Goal: Task Accomplishment & Management: Manage account settings

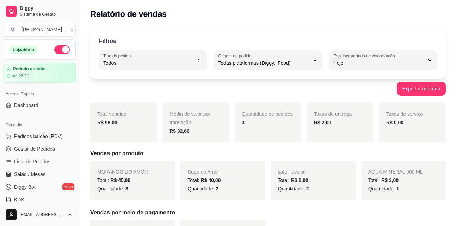
select select "ALL"
select select "0"
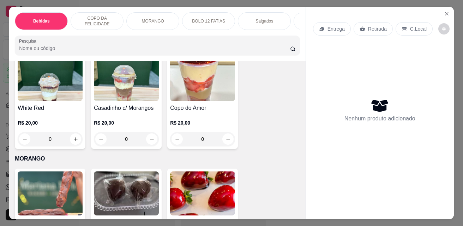
scroll to position [988, 0]
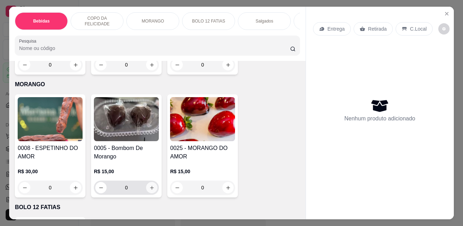
click at [149, 190] on icon "increase-product-quantity" at bounding box center [151, 188] width 5 height 5
type input "1"
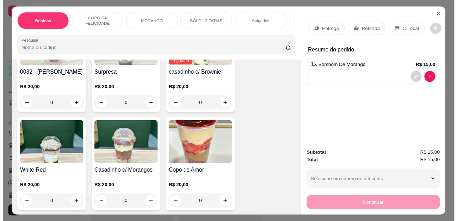
scroll to position [847, 0]
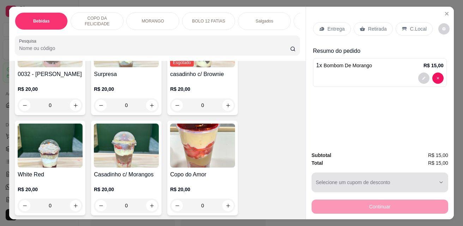
click at [398, 180] on div "button" at bounding box center [376, 183] width 120 height 14
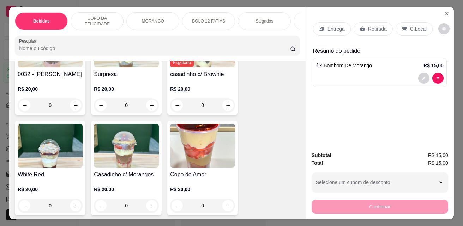
click at [370, 26] on p "Retirada" at bounding box center [377, 28] width 19 height 7
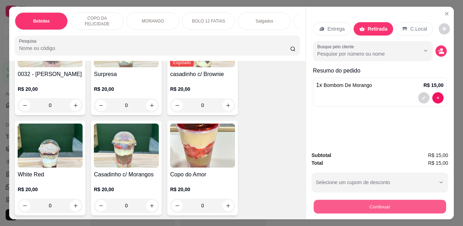
click at [405, 203] on button "Continuar" at bounding box center [380, 207] width 132 height 14
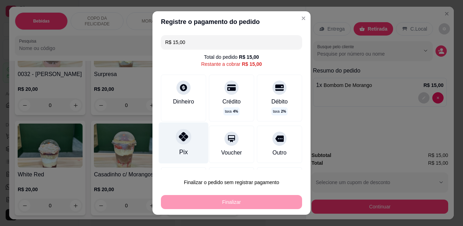
click at [186, 150] on div "Pix" at bounding box center [184, 143] width 50 height 41
type input "R$ 0,00"
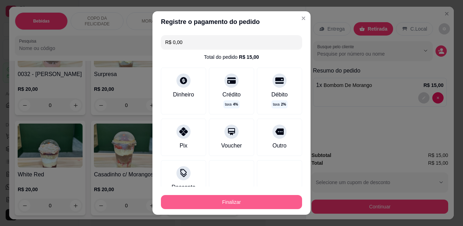
click at [234, 199] on button "Finalizar" at bounding box center [231, 202] width 141 height 14
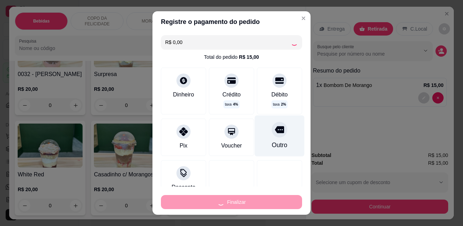
type input "0"
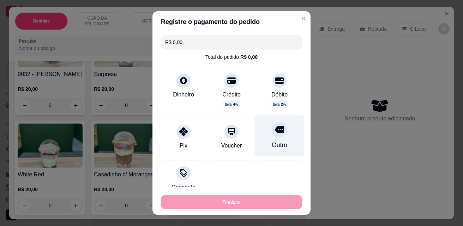
type input "-R$ 15,00"
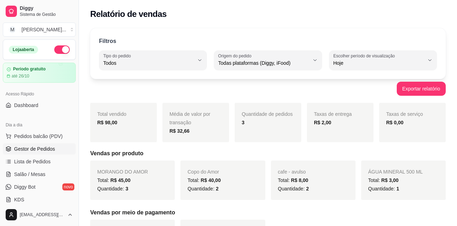
click at [33, 148] on span "Gestor de Pedidos" at bounding box center [34, 149] width 41 height 7
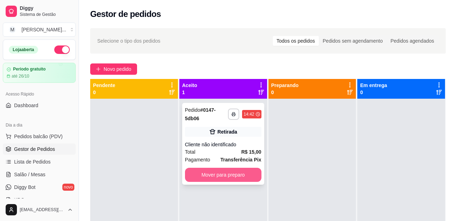
click at [229, 177] on button "Mover para preparo" at bounding box center [223, 175] width 77 height 14
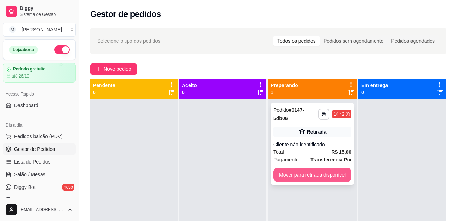
click at [314, 173] on button "Mover para retirada disponível" at bounding box center [313, 175] width 78 height 14
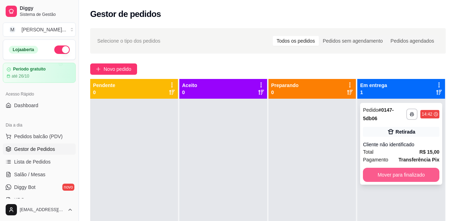
click at [416, 174] on button "Mover para finalizado" at bounding box center [401, 175] width 77 height 14
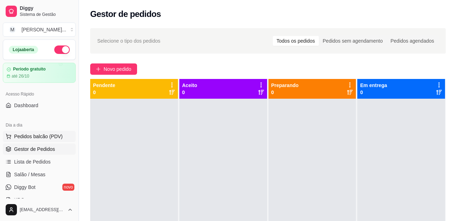
click at [19, 133] on button "Pedidos balcão (PDV)" at bounding box center [39, 136] width 73 height 11
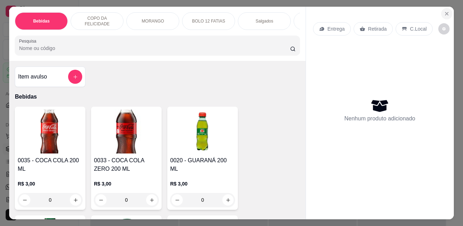
click at [445, 11] on icon "Close" at bounding box center [447, 14] width 6 height 6
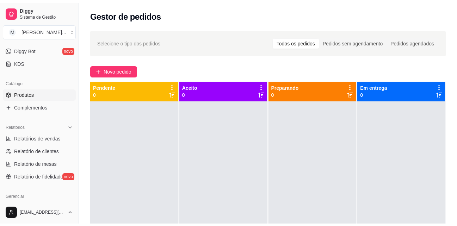
scroll to position [141, 0]
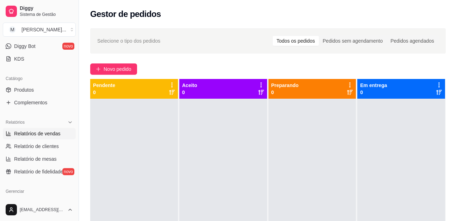
click at [42, 133] on span "Relatórios de vendas" at bounding box center [37, 133] width 47 height 7
select select "ALL"
select select "0"
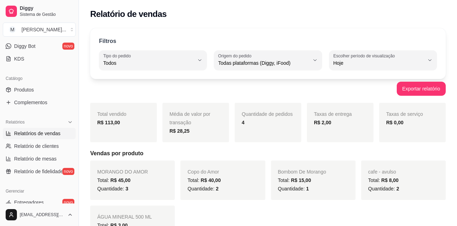
click at [3, 128] on link "Relatórios de vendas" at bounding box center [39, 133] width 73 height 11
drag, startPoint x: 204, startPoint y: 96, endPoint x: 204, endPoint y: 90, distance: 5.3
click at [204, 91] on div "Exportar relatório" at bounding box center [268, 89] width 356 height 14
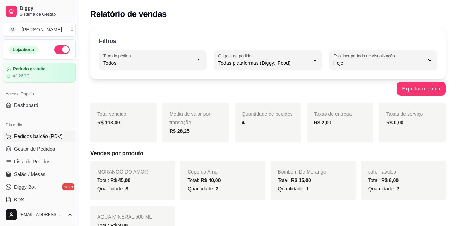
click at [26, 136] on span "Pedidos balcão (PDV)" at bounding box center [38, 136] width 49 height 7
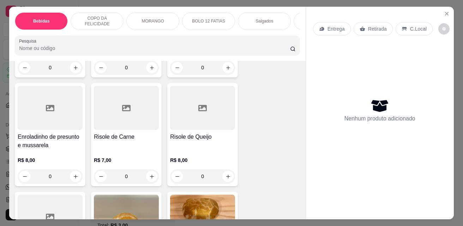
scroll to position [1376, 0]
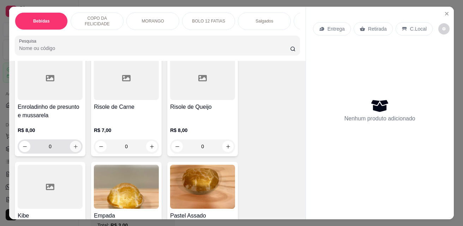
click at [72, 152] on button "increase-product-quantity" at bounding box center [75, 146] width 11 height 11
type input "2"
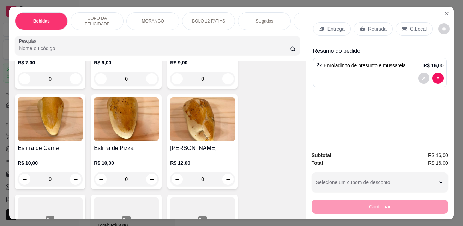
scroll to position [1552, 0]
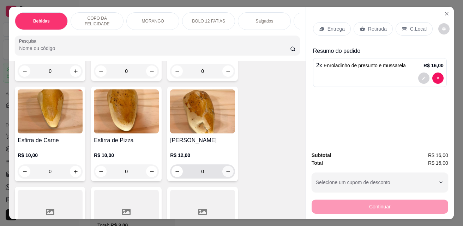
click at [226, 174] on icon "increase-product-quantity" at bounding box center [227, 171] width 5 height 5
type input "1"
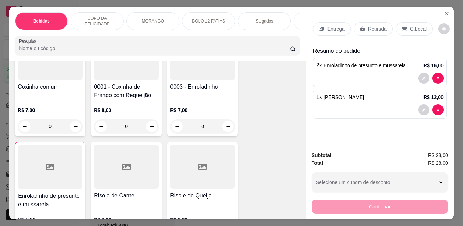
scroll to position [1270, 0]
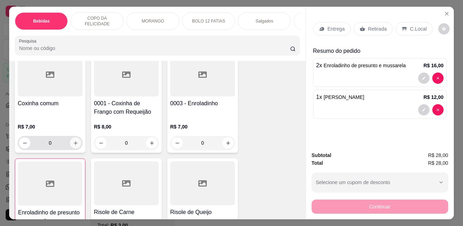
click at [73, 146] on icon "increase-product-quantity" at bounding box center [75, 143] width 5 height 5
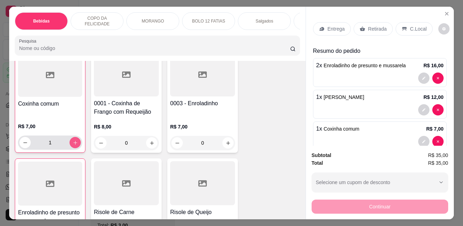
scroll to position [1271, 0]
click at [73, 145] on icon "increase-product-quantity" at bounding box center [75, 143] width 4 height 4
type input "2"
click at [417, 25] on p "C.Local" at bounding box center [418, 28] width 17 height 7
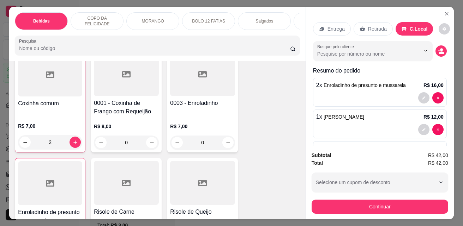
click at [351, 93] on div at bounding box center [379, 97] width 127 height 11
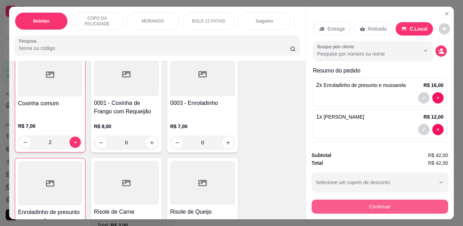
click at [363, 205] on button "Continuar" at bounding box center [379, 207] width 137 height 14
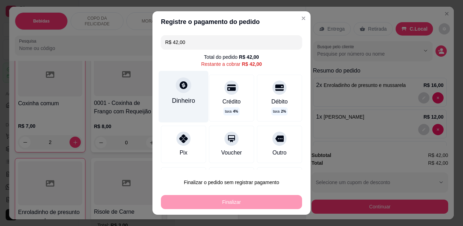
click at [190, 100] on div "Dinheiro" at bounding box center [183, 100] width 23 height 9
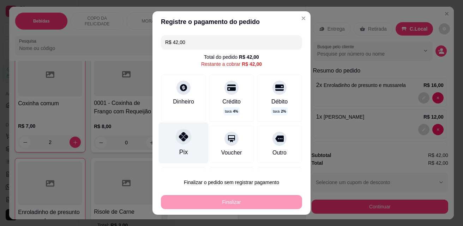
click at [179, 141] on icon at bounding box center [183, 136] width 9 height 9
type input "R$ 0,00"
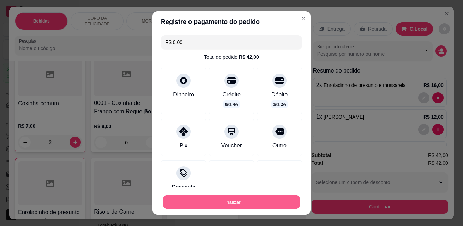
click at [222, 197] on button "Finalizar" at bounding box center [231, 203] width 137 height 14
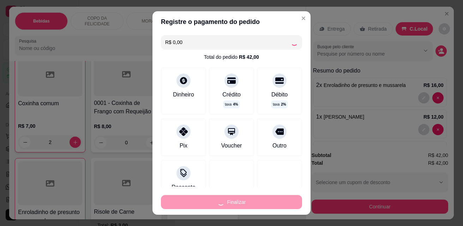
type input "0"
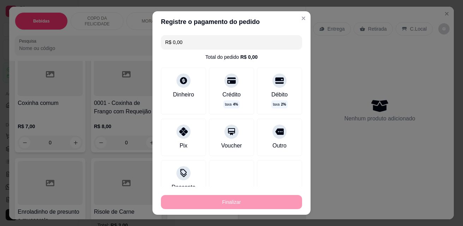
type input "-R$ 42,00"
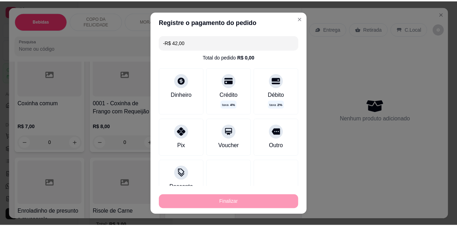
scroll to position [1270, 0]
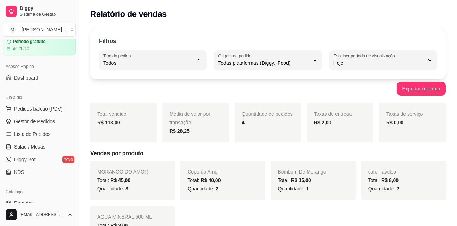
scroll to position [71, 0]
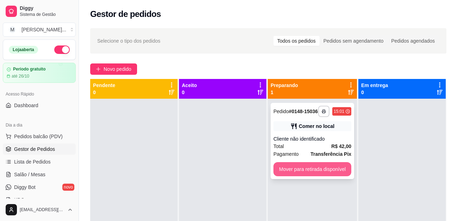
click at [314, 174] on button "Mover para retirada disponível" at bounding box center [313, 169] width 78 height 14
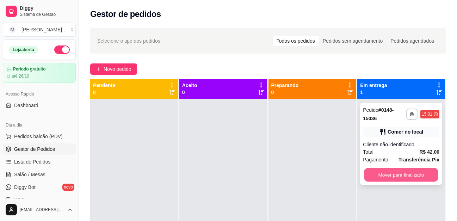
click at [417, 176] on button "Mover para finalizado" at bounding box center [402, 175] width 74 height 14
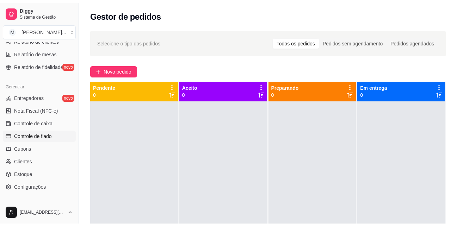
scroll to position [175, 0]
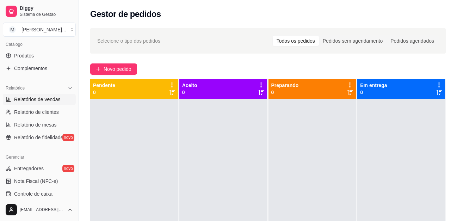
click at [45, 101] on span "Relatórios de vendas" at bounding box center [37, 99] width 47 height 7
select select "ALL"
select select "0"
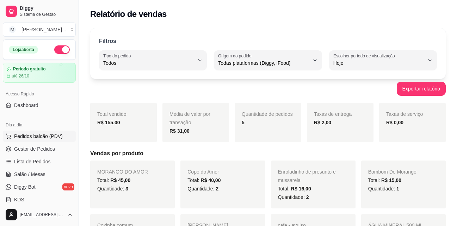
click at [35, 135] on span "Pedidos balcão (PDV)" at bounding box center [38, 136] width 49 height 7
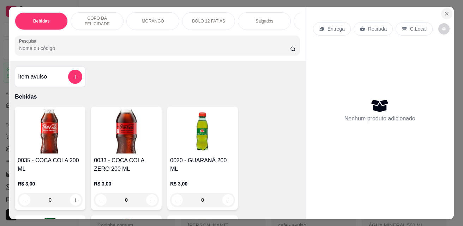
click at [444, 13] on icon "Close" at bounding box center [447, 14] width 6 height 6
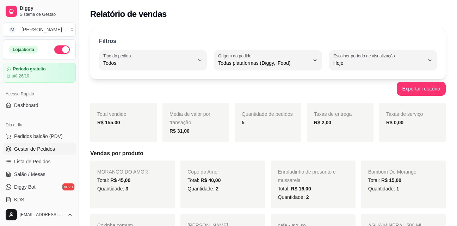
click at [43, 148] on span "Gestor de Pedidos" at bounding box center [34, 149] width 41 height 7
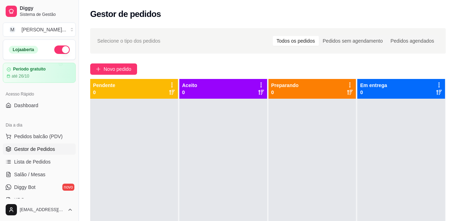
click at [3, 144] on link "Gestor de Pedidos" at bounding box center [39, 149] width 73 height 11
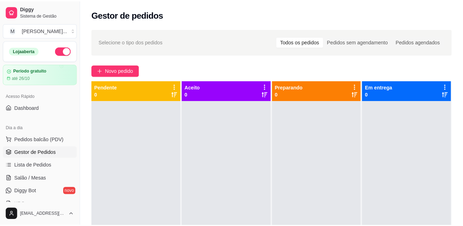
scroll to position [144, 0]
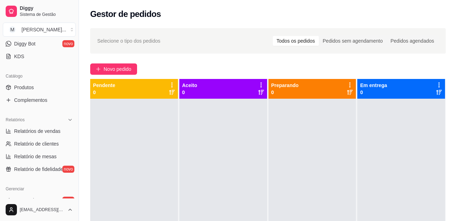
click at [69, 121] on div "Relatórios" at bounding box center [39, 119] width 73 height 11
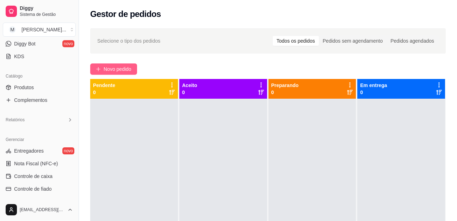
click at [107, 69] on span "Novo pedido" at bounding box center [118, 69] width 28 height 8
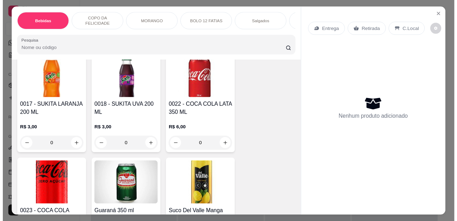
scroll to position [176, 0]
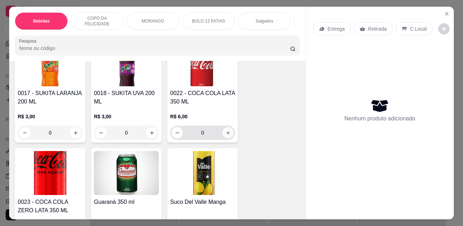
click at [226, 136] on icon "increase-product-quantity" at bounding box center [227, 133] width 5 height 5
type input "1"
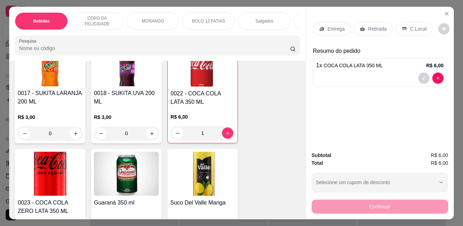
click at [414, 22] on div "C.Local" at bounding box center [413, 28] width 37 height 13
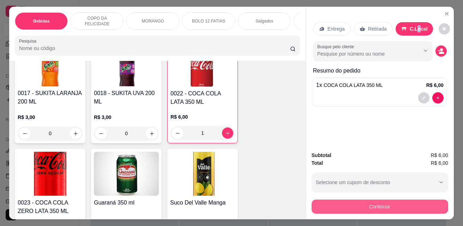
click at [382, 202] on button "Continuar" at bounding box center [379, 207] width 137 height 14
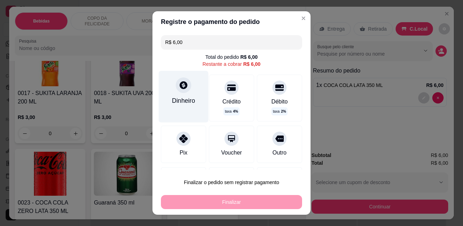
click at [180, 91] on div at bounding box center [184, 86] width 16 height 16
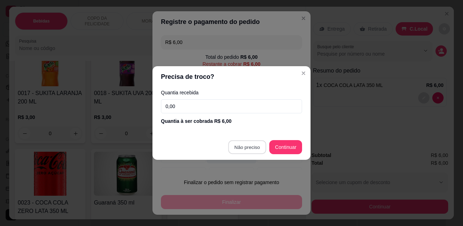
type input "R$ 0,00"
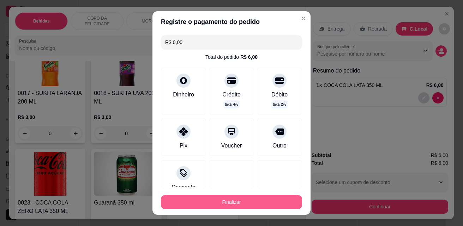
click at [266, 207] on button "Finalizar" at bounding box center [231, 202] width 141 height 14
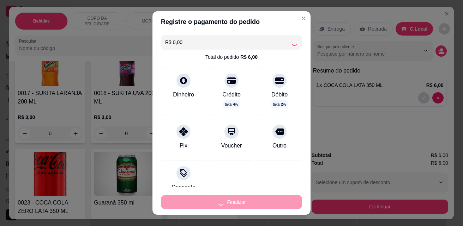
type input "0"
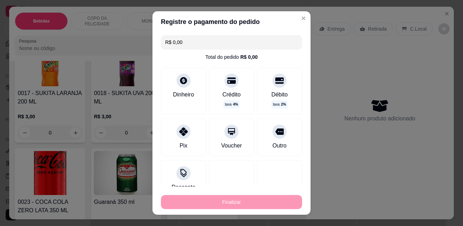
type input "-R$ 6,00"
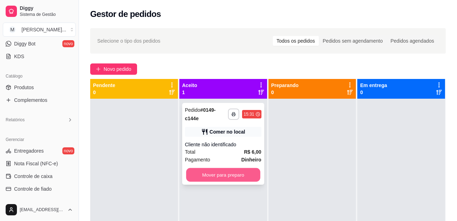
click at [228, 178] on button "Mover para preparo" at bounding box center [223, 175] width 74 height 14
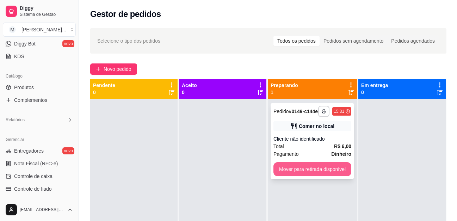
click at [338, 170] on button "Mover para retirada disponível" at bounding box center [313, 169] width 78 height 14
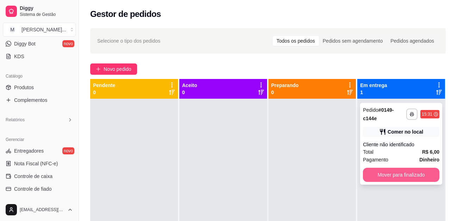
click at [384, 176] on button "Mover para finalizado" at bounding box center [401, 175] width 77 height 14
